Goal: Find specific page/section: Find specific page/section

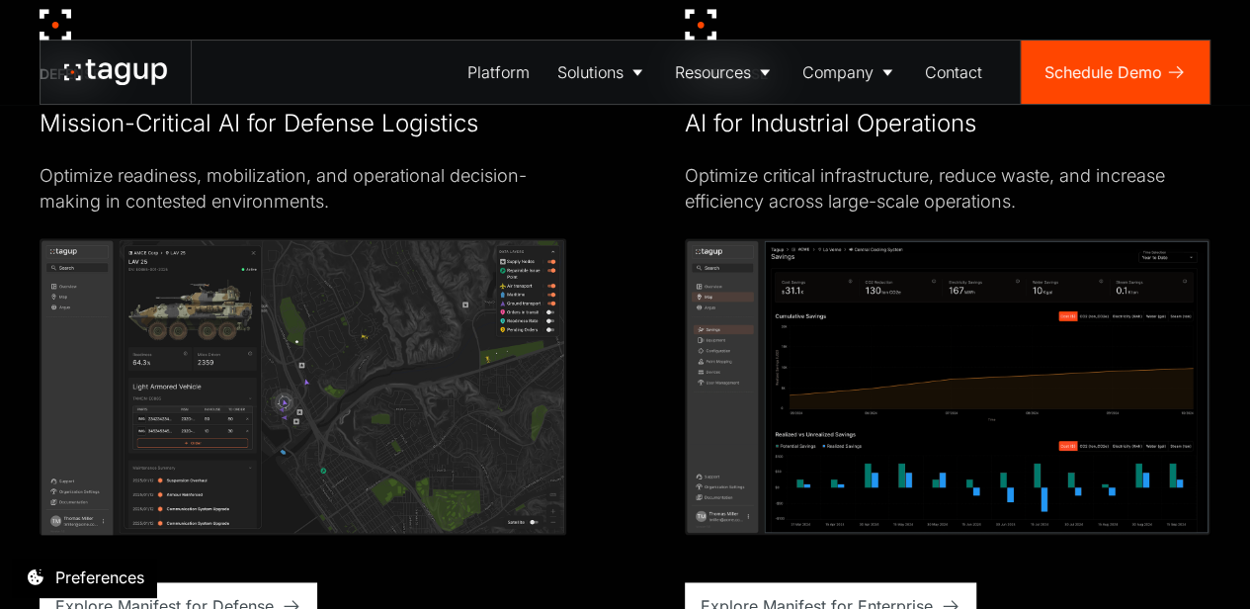
scroll to position [4734, 0]
click at [579, 212] on div "DEFENSE Mission-Critical AI for Defense Logistics Optimize readiness, mobilizat…" at bounding box center [625, 318] width 1171 height 620
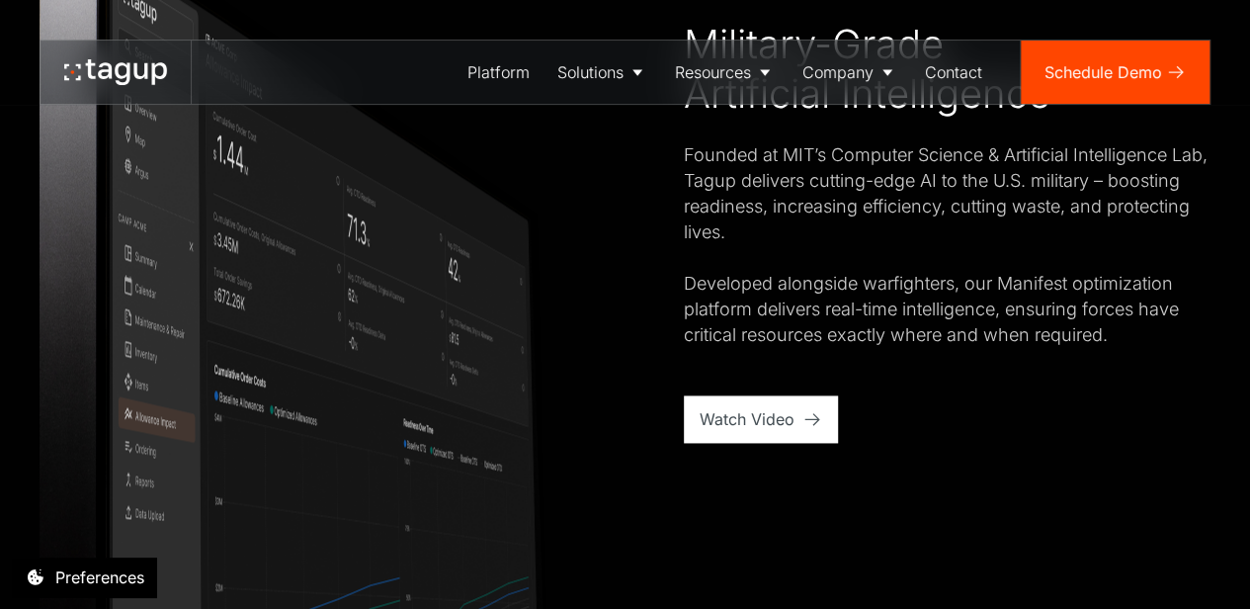
scroll to position [1249, 0]
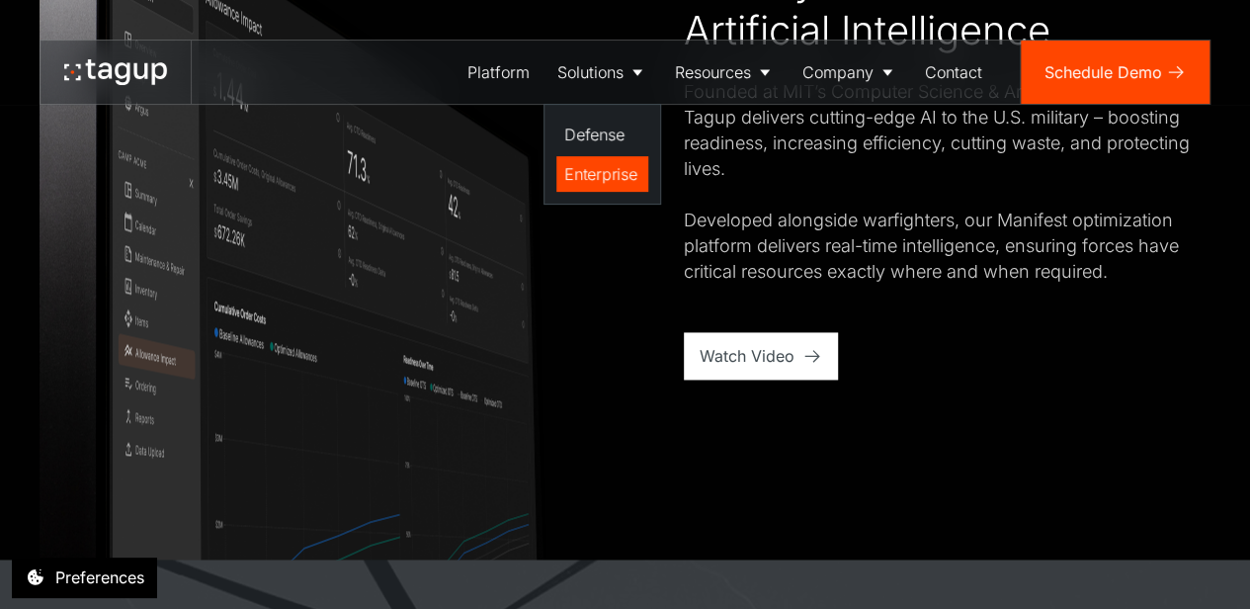
click at [581, 168] on div "Enterprise" at bounding box center [602, 174] width 76 height 24
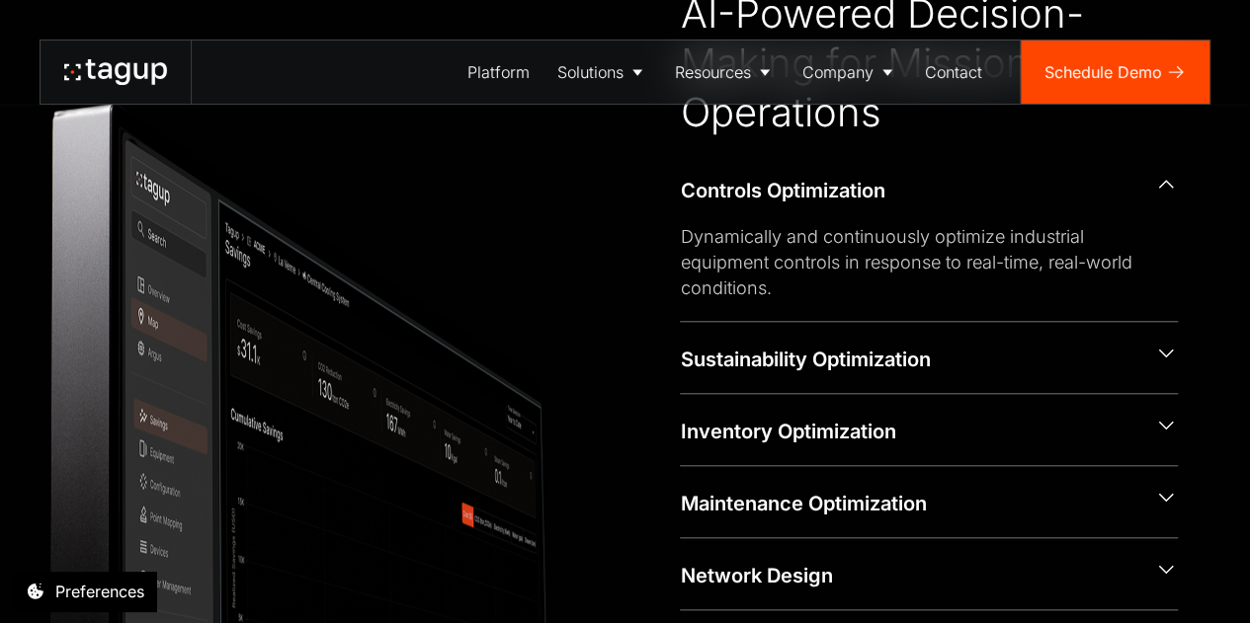
scroll to position [758, 0]
